Goal: Transaction & Acquisition: Purchase product/service

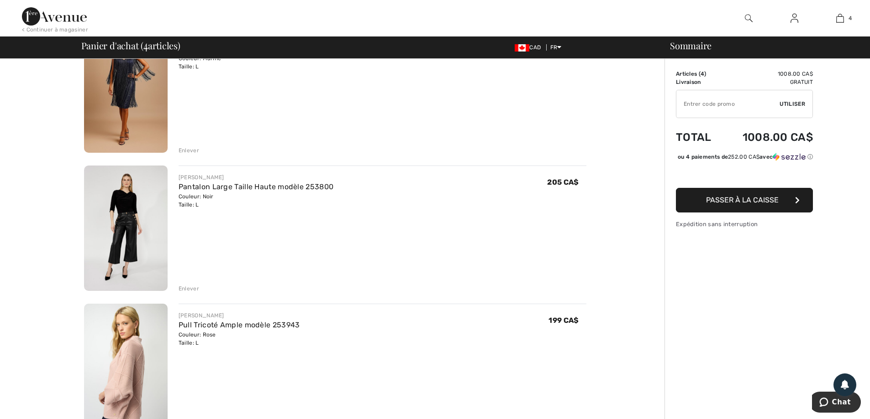
scroll to position [274, 0]
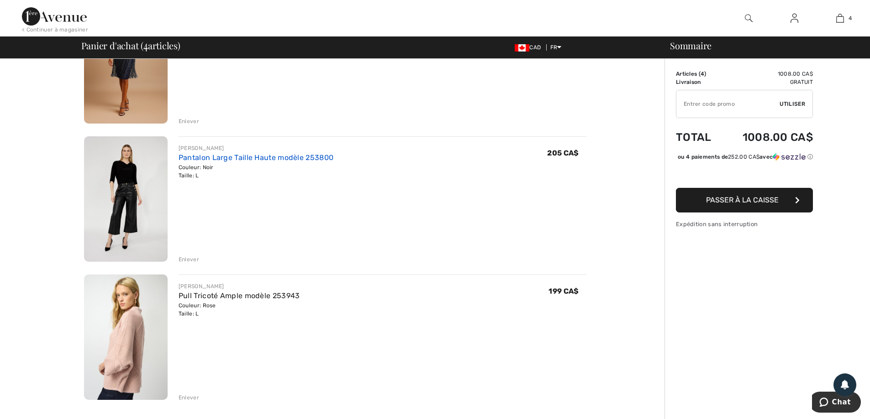
click at [204, 160] on link "Pantalon Large Taille Haute modèle 253800" at bounding box center [255, 157] width 155 height 9
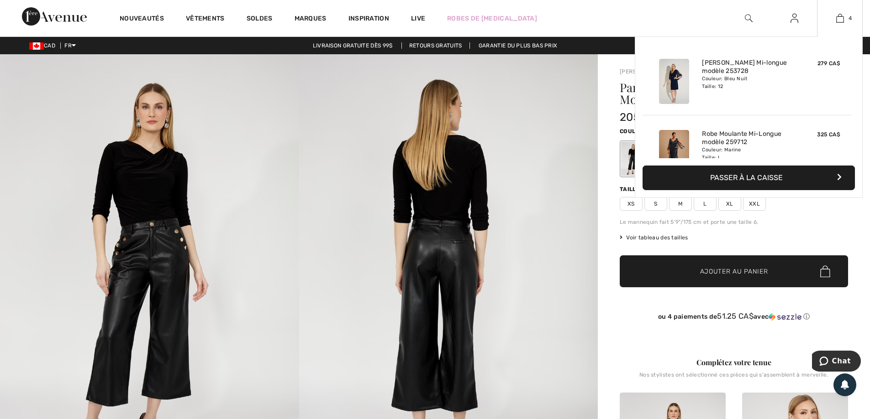
click at [745, 178] on button "Passer à la caisse" at bounding box center [748, 178] width 212 height 25
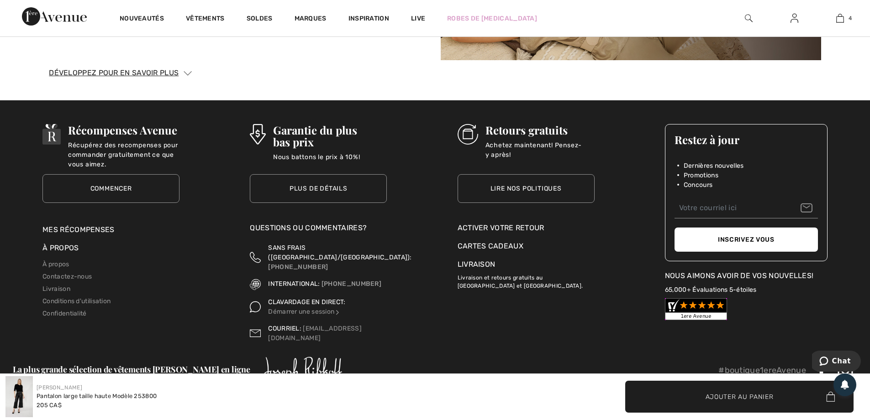
scroll to position [1678, 0]
click at [82, 226] on link "Mes récompenses" at bounding box center [78, 229] width 72 height 9
